Goal: Navigation & Orientation: Find specific page/section

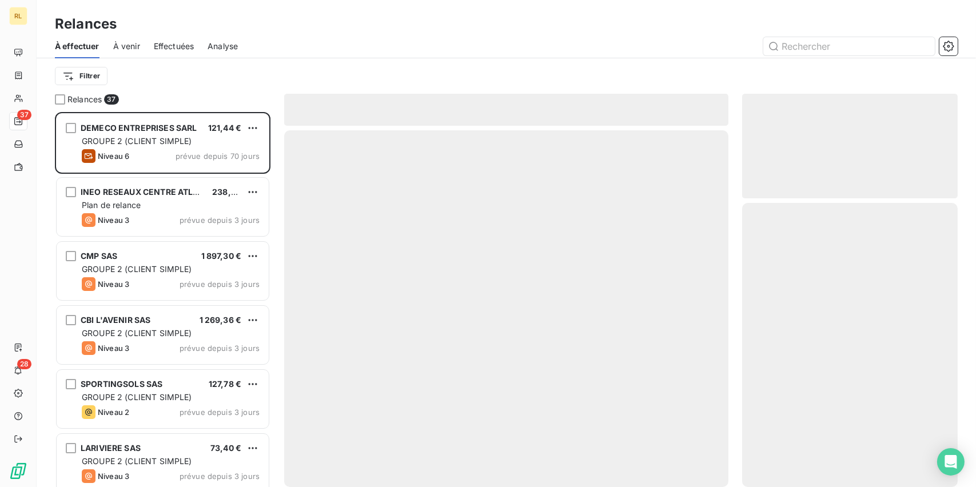
scroll to position [366, 206]
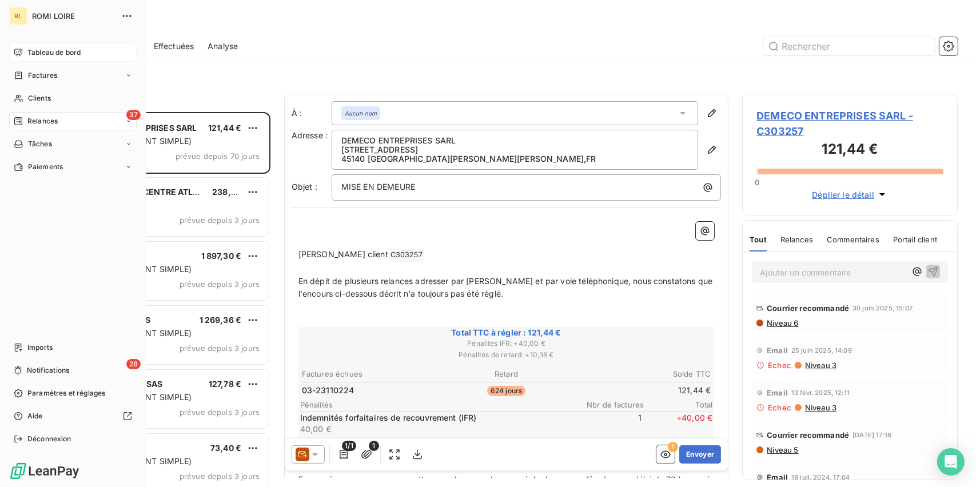
click at [27, 58] on div "Tableau de bord" at bounding box center [73, 52] width 128 height 18
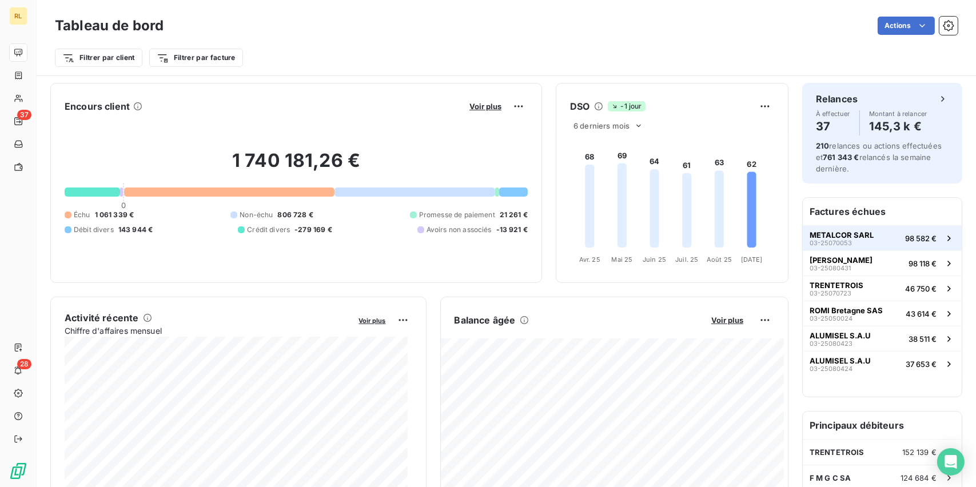
click at [839, 233] on span "METALCOR SARL" at bounding box center [842, 234] width 64 height 9
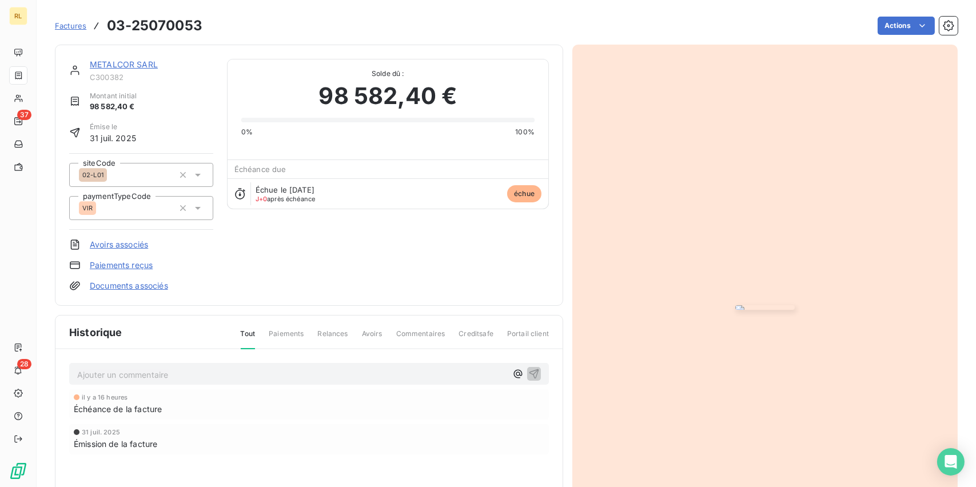
click at [735, 305] on img "button" at bounding box center [764, 307] width 59 height 5
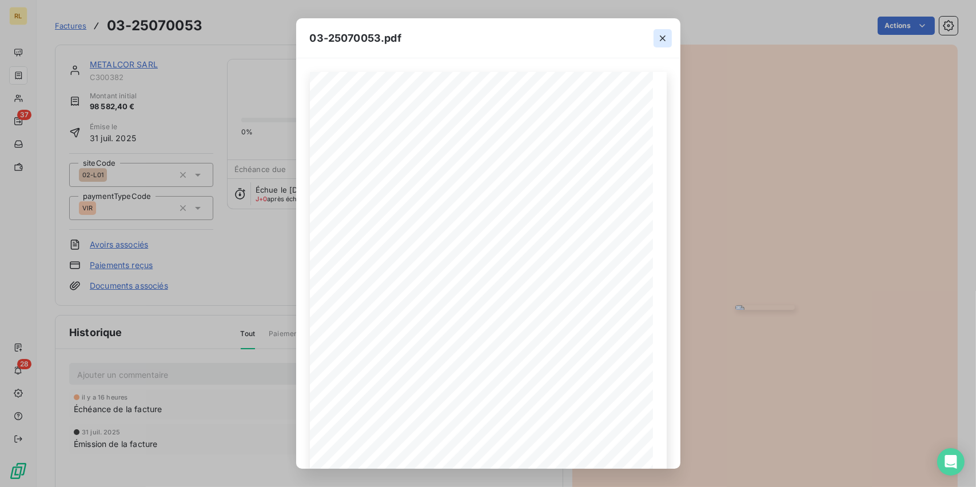
click at [669, 37] on button "button" at bounding box center [663, 38] width 18 height 18
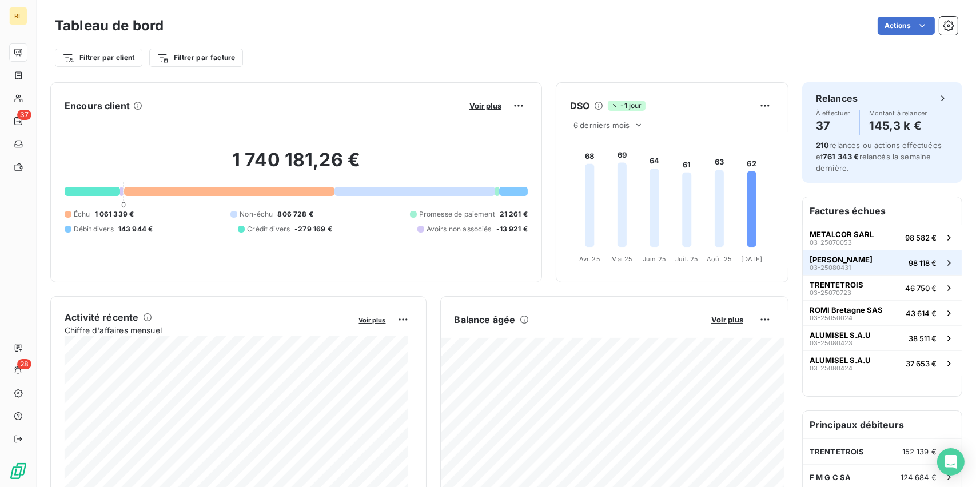
click at [831, 258] on span "[PERSON_NAME]" at bounding box center [841, 259] width 63 height 9
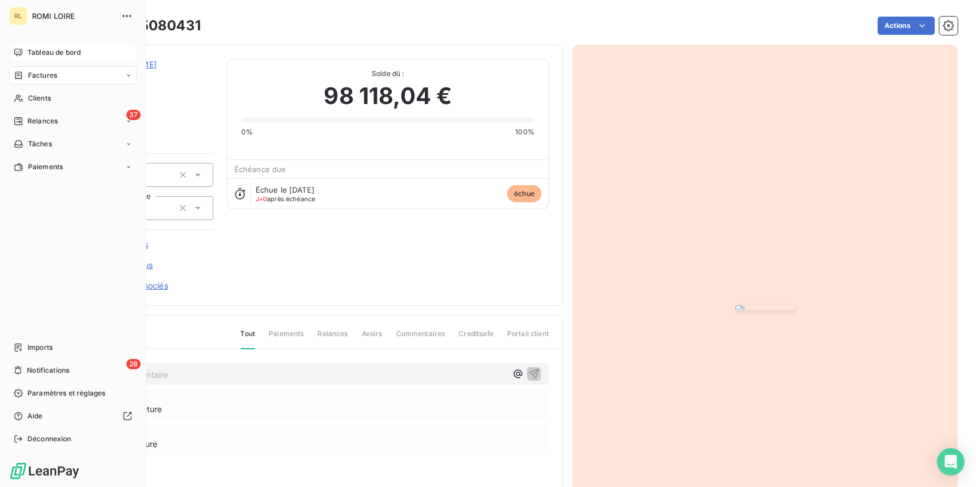
click at [28, 53] on span "Tableau de bord" at bounding box center [53, 52] width 53 height 10
